Goal: Find specific page/section: Find specific page/section

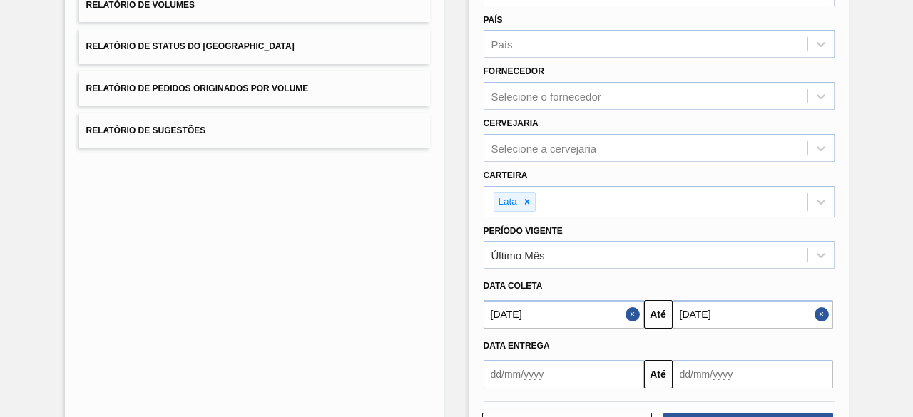
scroll to position [245, 0]
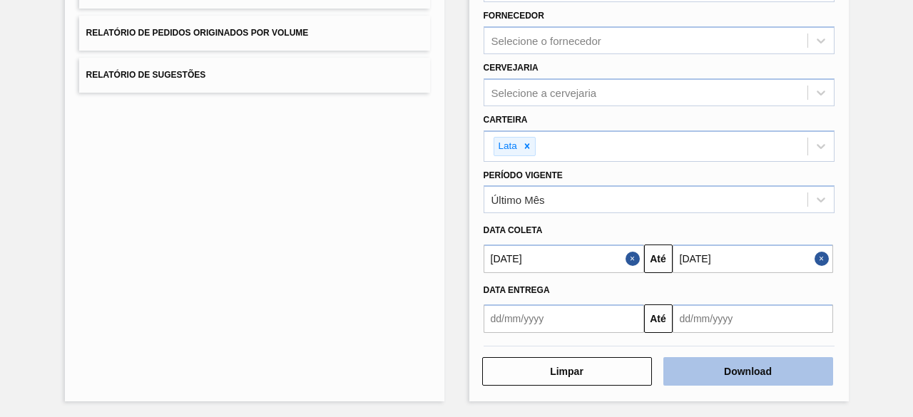
click at [763, 369] on button "Download" at bounding box center [748, 371] width 170 height 29
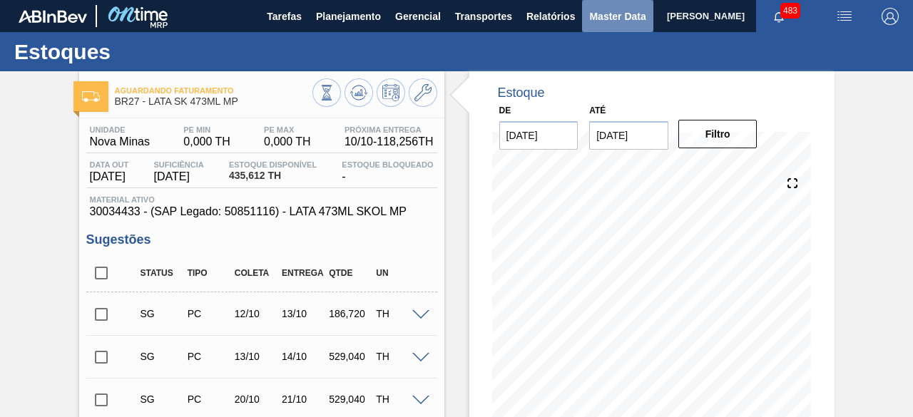
click at [611, 14] on span "Master Data" at bounding box center [617, 16] width 56 height 17
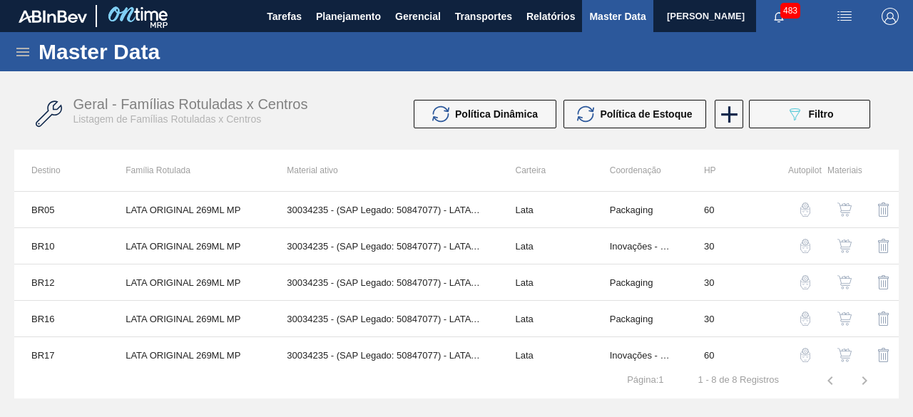
click at [19, 50] on icon at bounding box center [22, 52] width 17 height 17
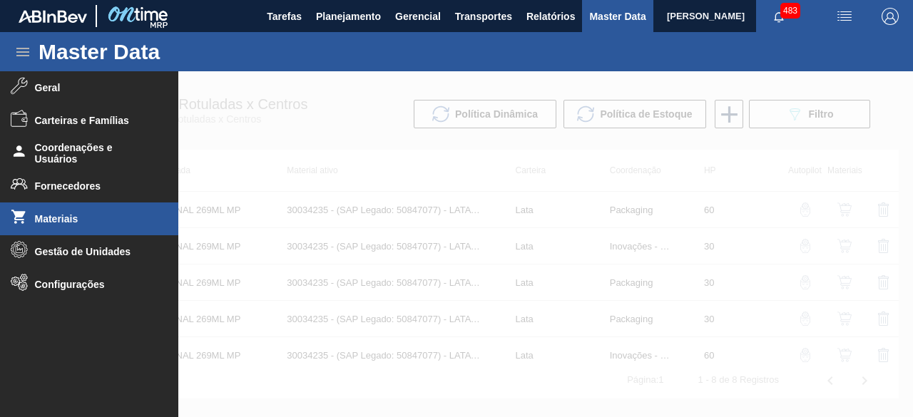
click at [79, 218] on span "Materiais" at bounding box center [94, 218] width 118 height 11
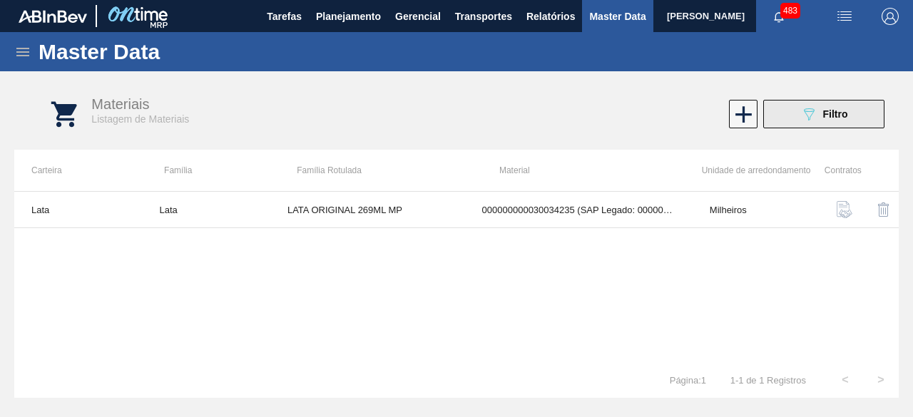
click at [812, 118] on icon "089F7B8B-B2A5-4AFE-B5C0-19BA573D28AC" at bounding box center [808, 114] width 17 height 17
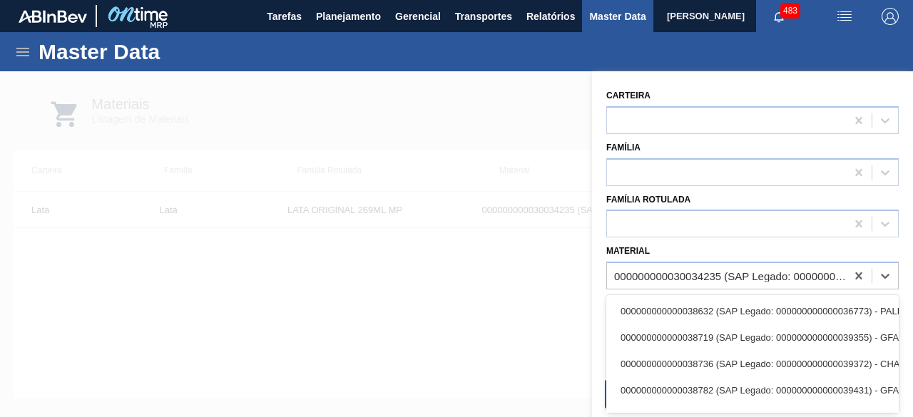
click at [662, 280] on div "000000000030034235 (SAP Legado: 000000000050847077) - LATA AL ORIGINAL 269ML MP…" at bounding box center [730, 276] width 233 height 12
paste input "30034433"
type input "30034433"
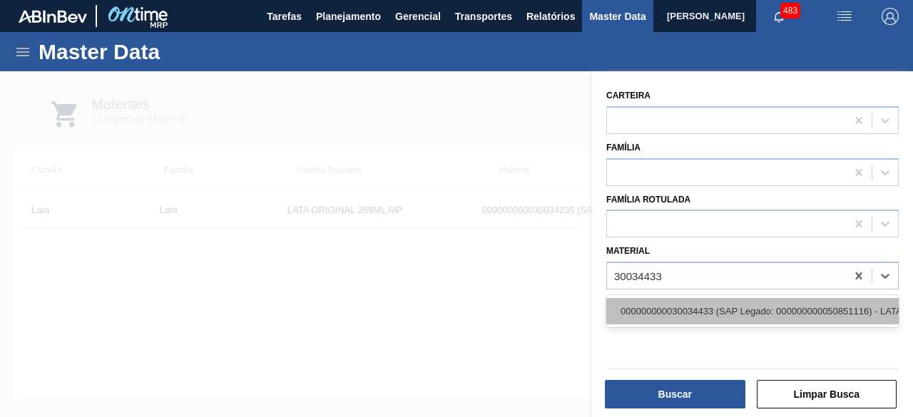
click at [670, 307] on div "000000000030034433 (SAP Legado: 000000000050851116) - LATA 473ML SKOL MP" at bounding box center [752, 311] width 292 height 26
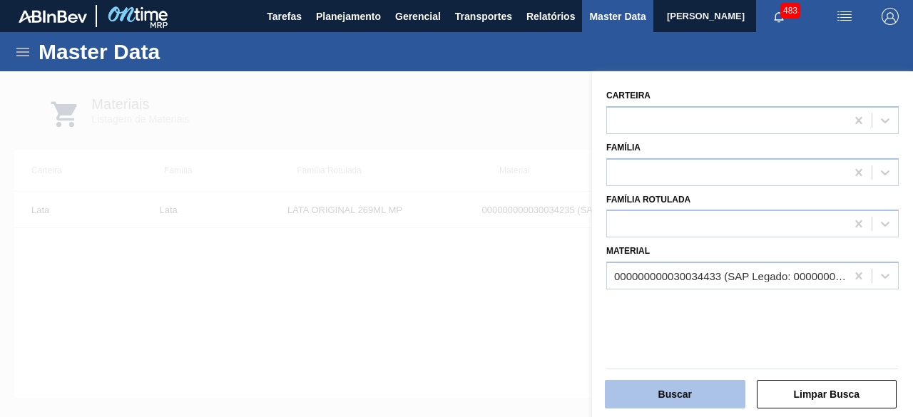
click at [682, 392] on button "Buscar" at bounding box center [675, 394] width 141 height 29
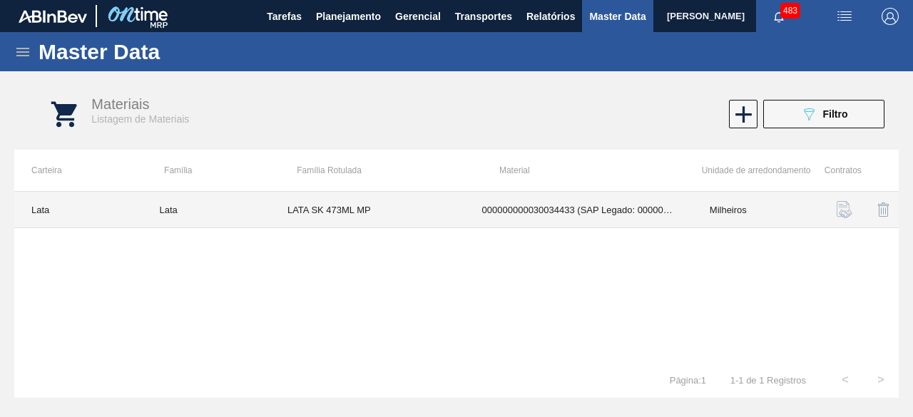
click at [364, 199] on td "LATA SK 473ML MP" at bounding box center [367, 210] width 195 height 36
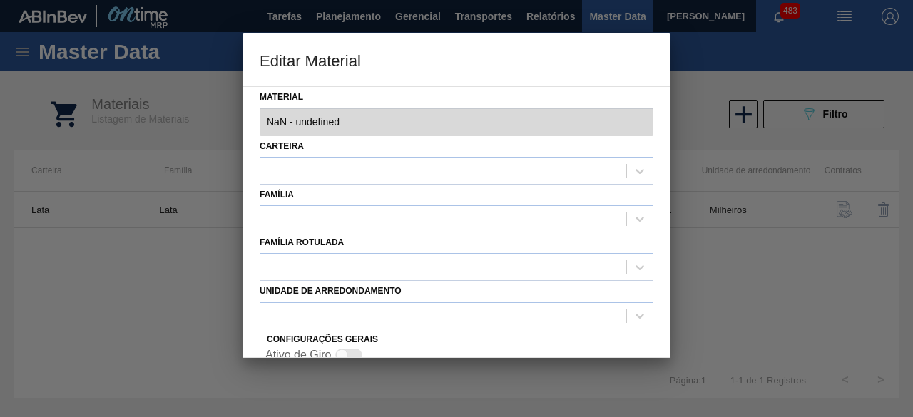
type input "30034433 - 000000000030034433 (SAP Legado: 000000000050851116) - LATA 473ML SKO…"
